Goal: Understand process/instructions: Learn how to perform a task or action

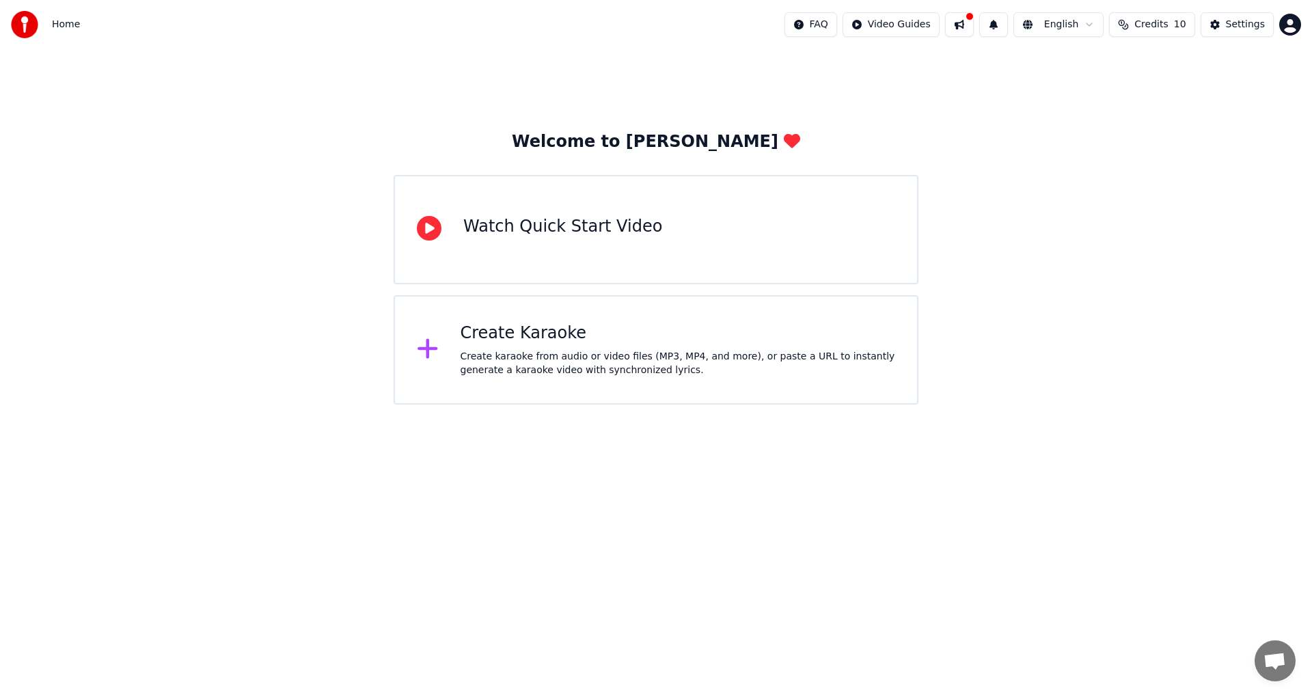
click at [1099, 25] on html "Home FAQ Video Guides English Credits 10 Settings Welcome to Youka Watch Quick …" at bounding box center [656, 202] width 1312 height 405
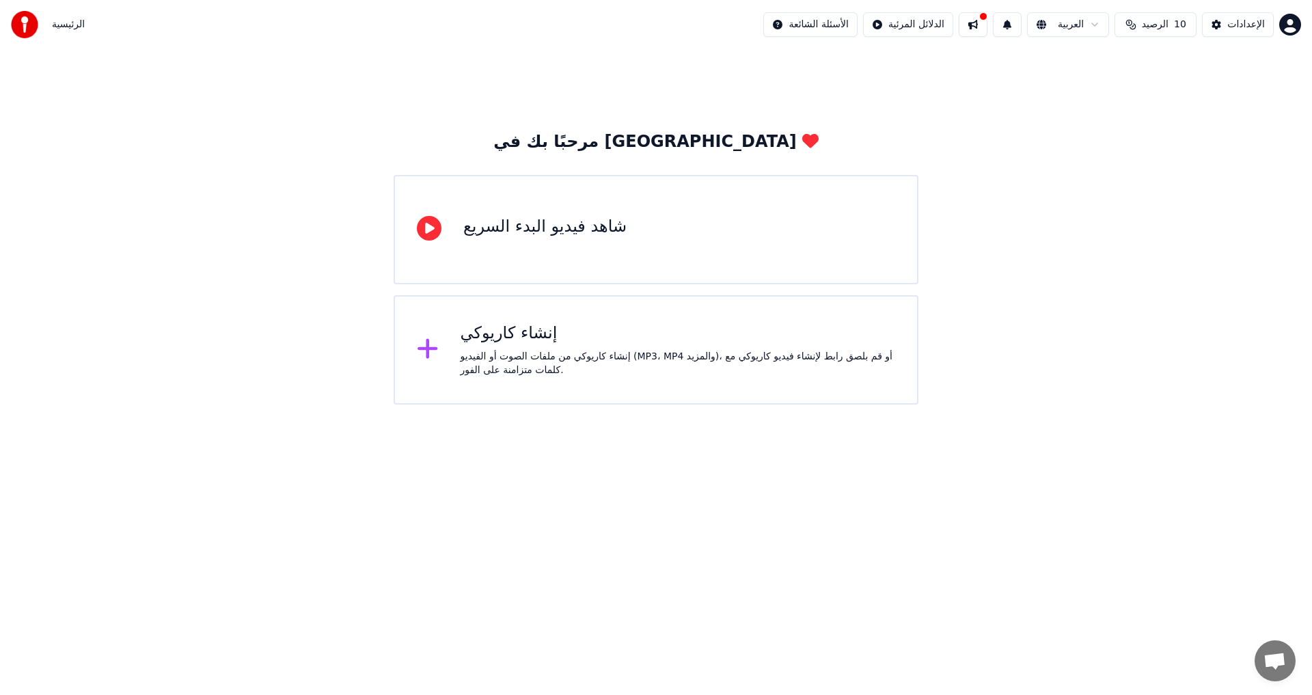
click at [1098, 24] on html "الرئيسية الأسئلة الشائعة الدلائل المرئية العربية الرصيد 10 الإعدادات مرحبًا بك …" at bounding box center [656, 202] width 1312 height 405
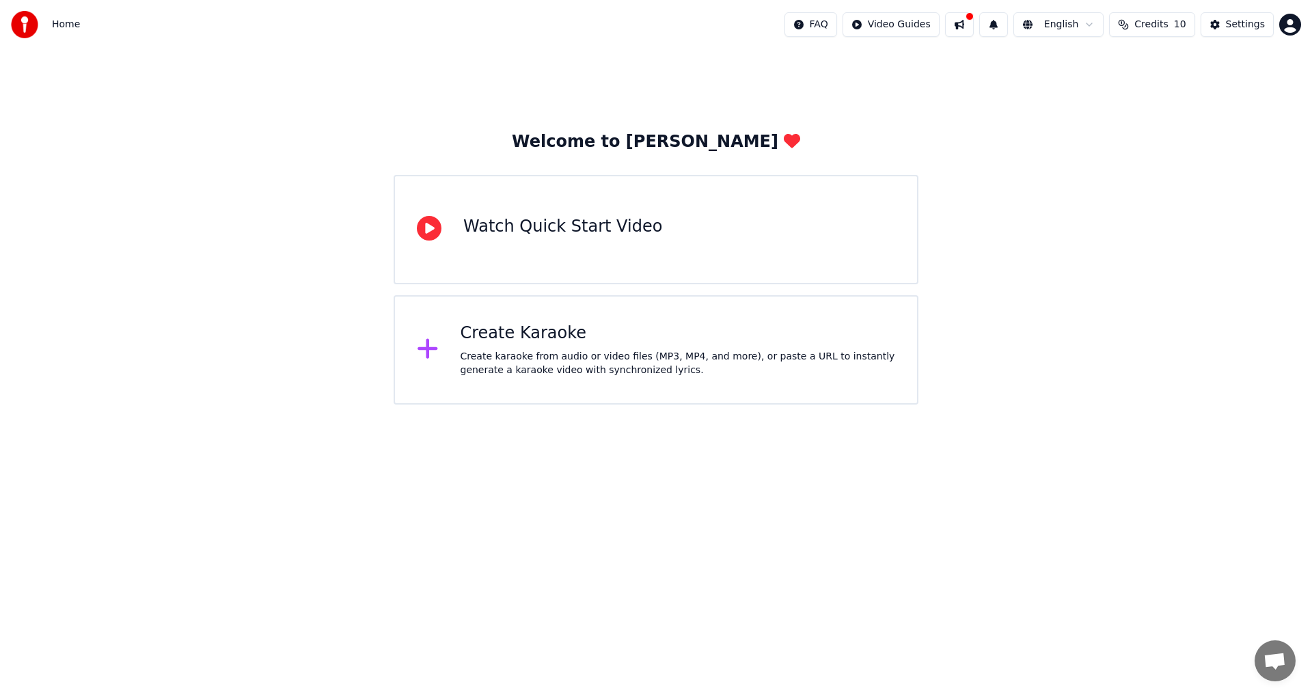
click at [1175, 28] on button "Credits 10" at bounding box center [1151, 24] width 85 height 25
click at [1133, 230] on div "Welcome to Youka Watch Quick Start Video Create Karaoke Create karaoke from aud…" at bounding box center [656, 226] width 1312 height 355
click at [1008, 29] on button at bounding box center [993, 24] width 29 height 25
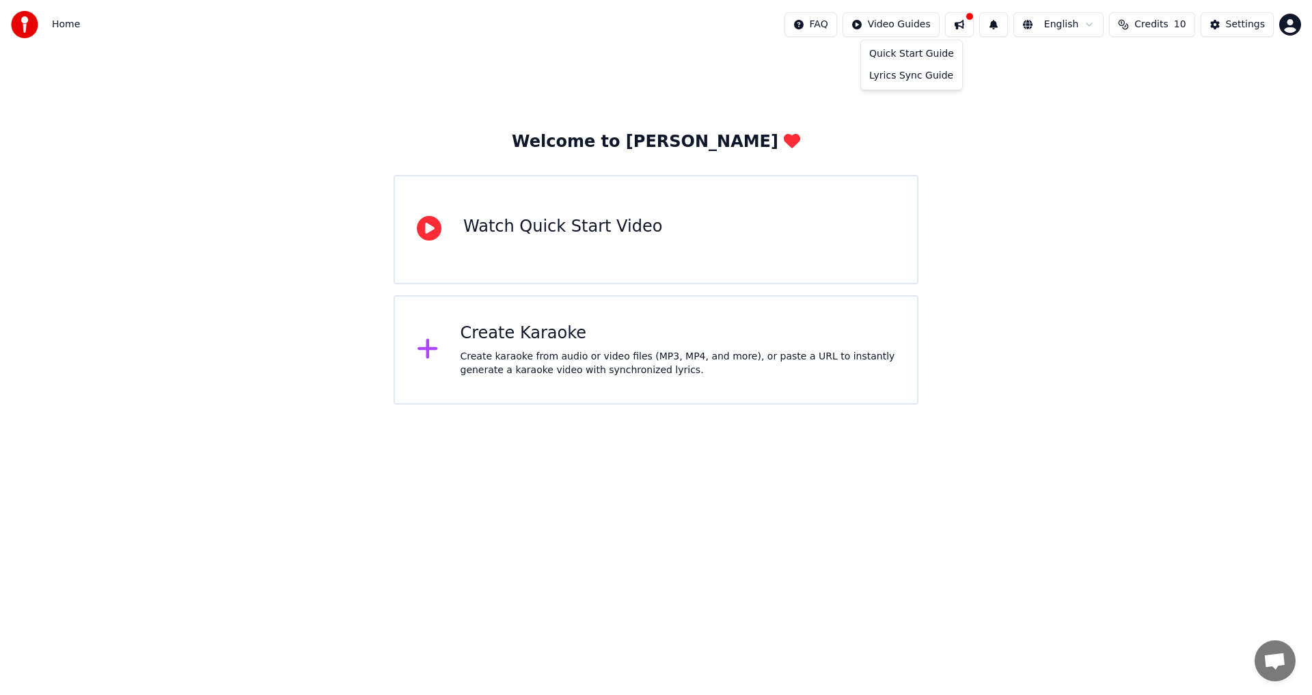
click at [928, 28] on html "Home FAQ Video Guides English Credits 10 Settings Welcome to Youka Watch Quick …" at bounding box center [656, 202] width 1312 height 405
click at [928, 55] on div "Quick Start Guide" at bounding box center [912, 54] width 96 height 22
click at [425, 232] on icon at bounding box center [429, 228] width 25 height 25
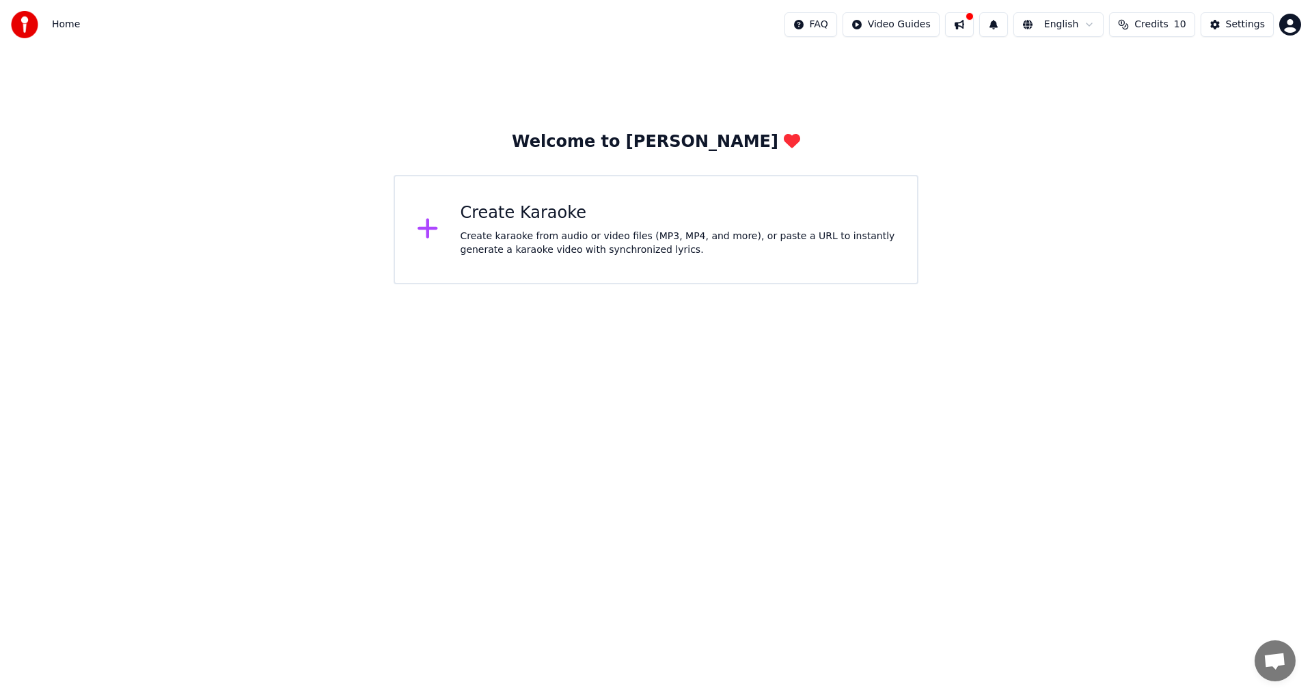
click at [918, 23] on html "Home FAQ Video Guides English Credits 10 Settings Welcome to Youka Create Karao…" at bounding box center [656, 142] width 1312 height 284
click at [915, 81] on div "Lyrics Sync Guide" at bounding box center [912, 76] width 96 height 22
click at [597, 284] on html "Home FAQ Video Guides English Credits 10 Settings Welcome to Youka Create Karao…" at bounding box center [656, 142] width 1312 height 284
